Goal: Transaction & Acquisition: Purchase product/service

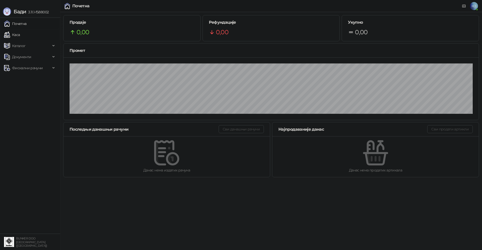
click at [20, 32] on link "Каса" at bounding box center [12, 35] width 16 height 10
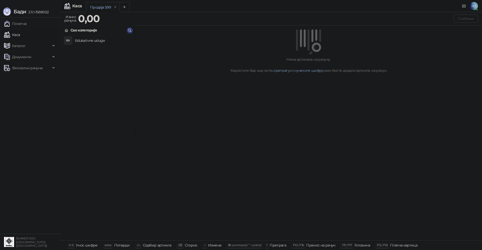
click at [86, 41] on h4 "Edukativne usluge" at bounding box center [103, 40] width 56 height 8
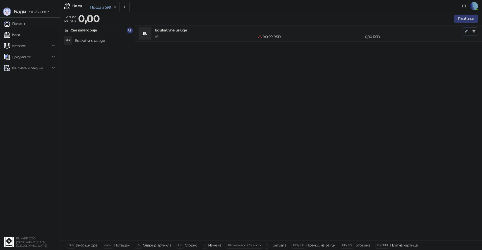
click at [468, 31] on icon "button" at bounding box center [467, 31] width 4 height 4
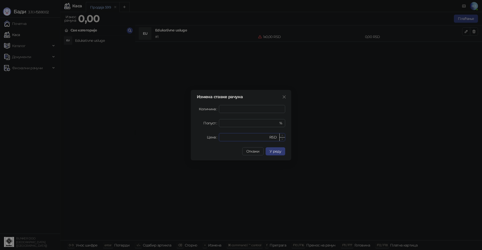
click at [232, 136] on input "*" at bounding box center [245, 137] width 46 height 8
drag, startPoint x: 233, startPoint y: 137, endPoint x: 218, endPoint y: 137, distance: 14.6
click at [218, 137] on div "Цена * RSD" at bounding box center [241, 137] width 88 height 8
type input "****"
click at [275, 152] on span "У реду" at bounding box center [276, 151] width 12 height 5
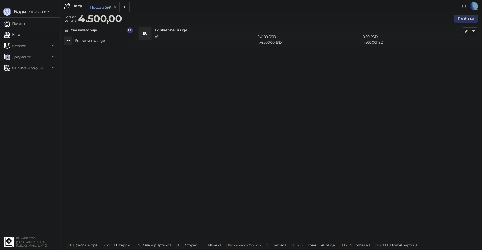
click at [466, 18] on button "Плаћање" at bounding box center [466, 19] width 24 height 8
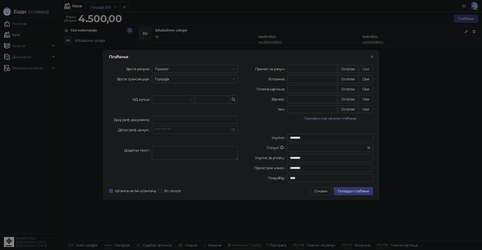
click at [365, 68] on button "Све" at bounding box center [366, 69] width 15 height 8
type input "****"
click at [362, 191] on span "Потврди плаћање" at bounding box center [353, 190] width 31 height 5
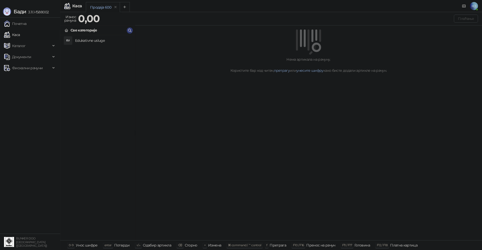
click at [83, 35] on li "EU Edukativne usluge" at bounding box center [98, 40] width 74 height 10
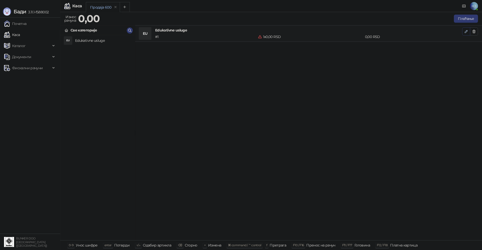
click at [466, 31] on icon "button" at bounding box center [466, 31] width 3 height 3
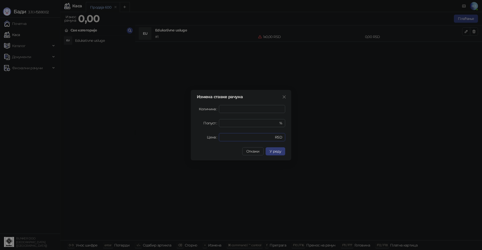
drag, startPoint x: 229, startPoint y: 136, endPoint x: 211, endPoint y: 137, distance: 17.7
click at [212, 137] on div "Цена * RSD" at bounding box center [241, 137] width 88 height 8
click at [281, 152] on span "У реду" at bounding box center [276, 151] width 12 height 5
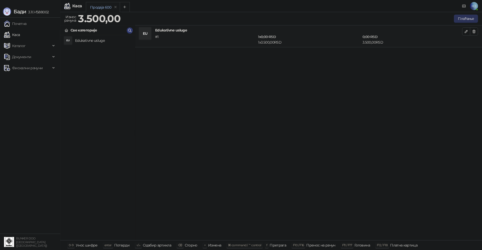
click at [462, 18] on button "Плаћање" at bounding box center [466, 19] width 24 height 8
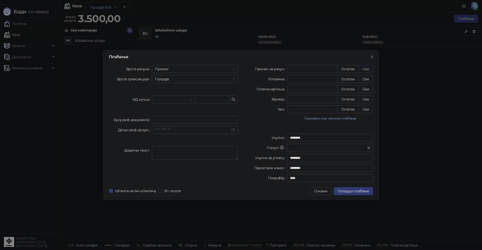
click at [364, 68] on button "Све" at bounding box center [366, 69] width 15 height 8
click at [356, 192] on span "Потврди плаћање" at bounding box center [353, 190] width 31 height 5
